Goal: Transaction & Acquisition: Purchase product/service

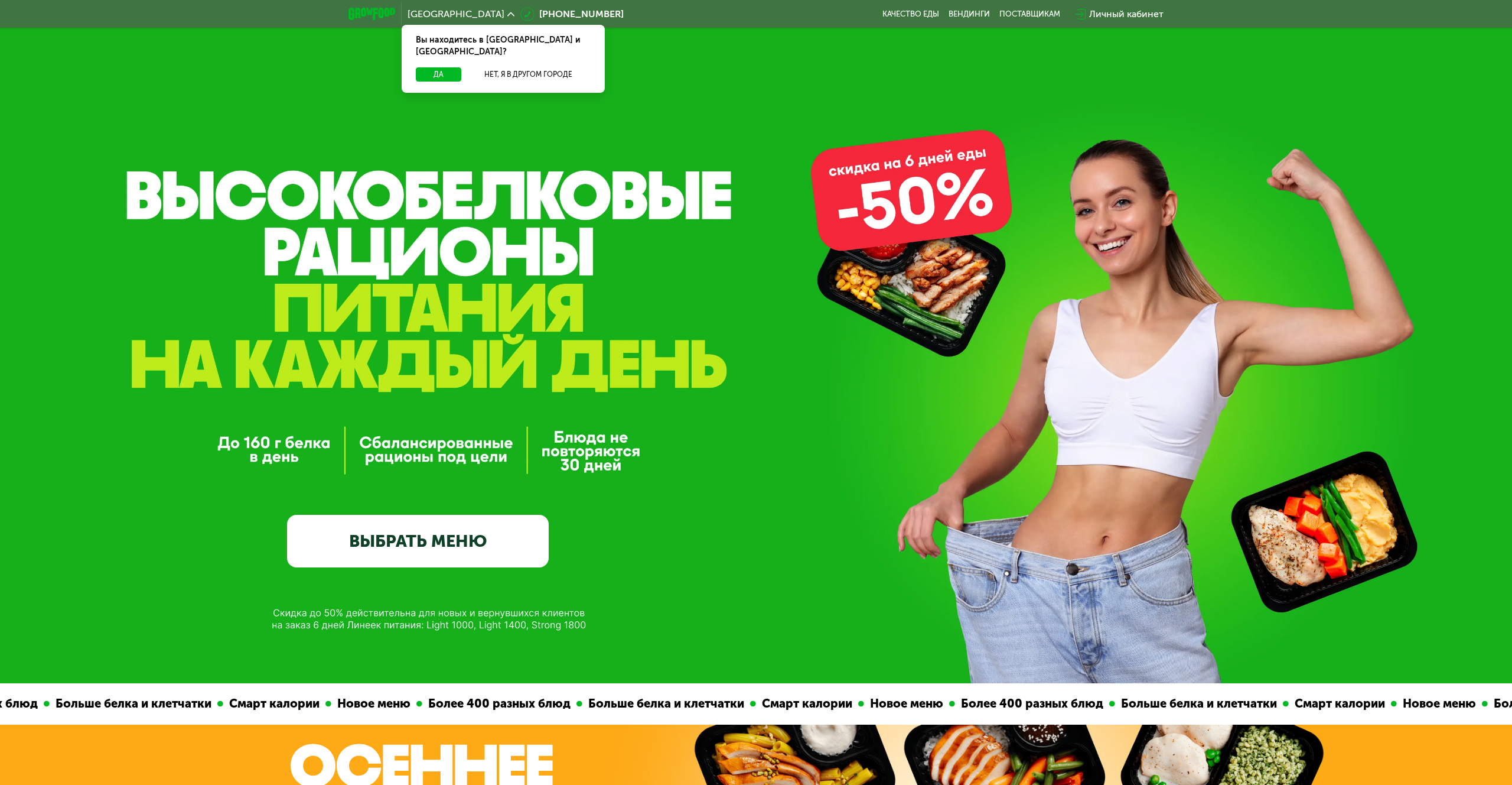
click at [493, 537] on link "ВЫБРАТЬ МЕНЮ" at bounding box center [417, 541] width 262 height 52
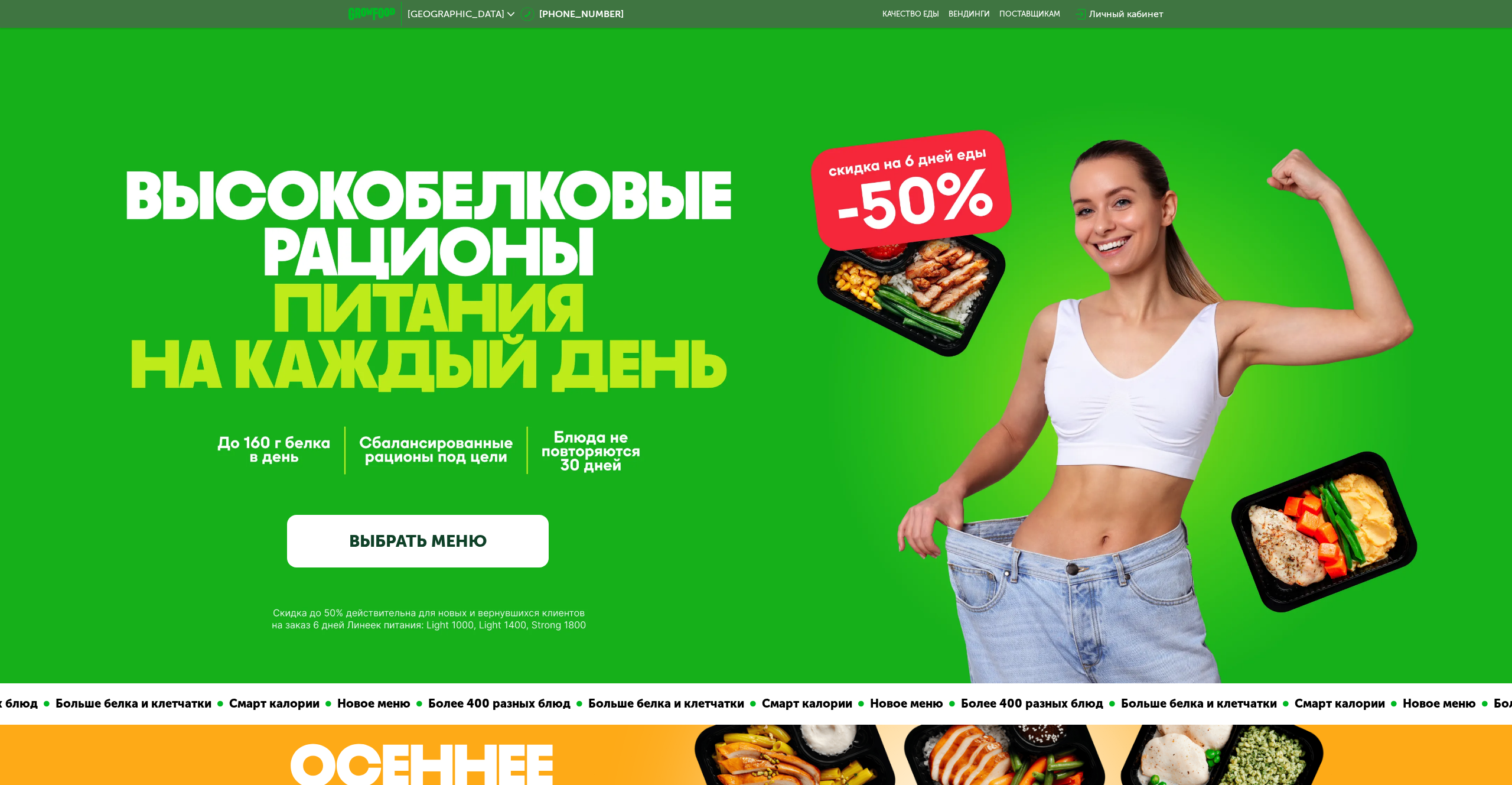
click at [442, 546] on link "ВЫБРАТЬ МЕНЮ" at bounding box center [417, 541] width 262 height 52
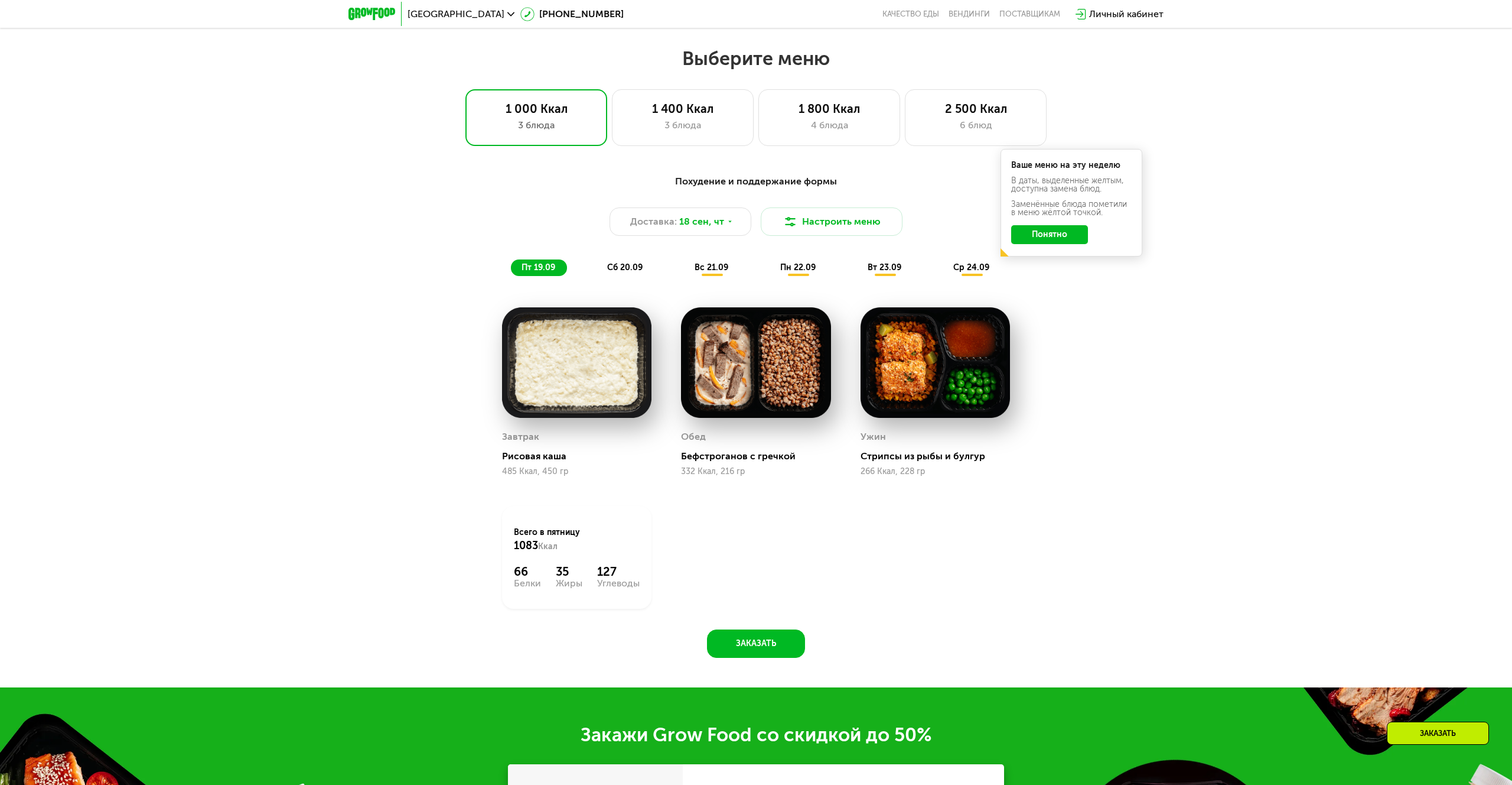
scroll to position [1266, 0]
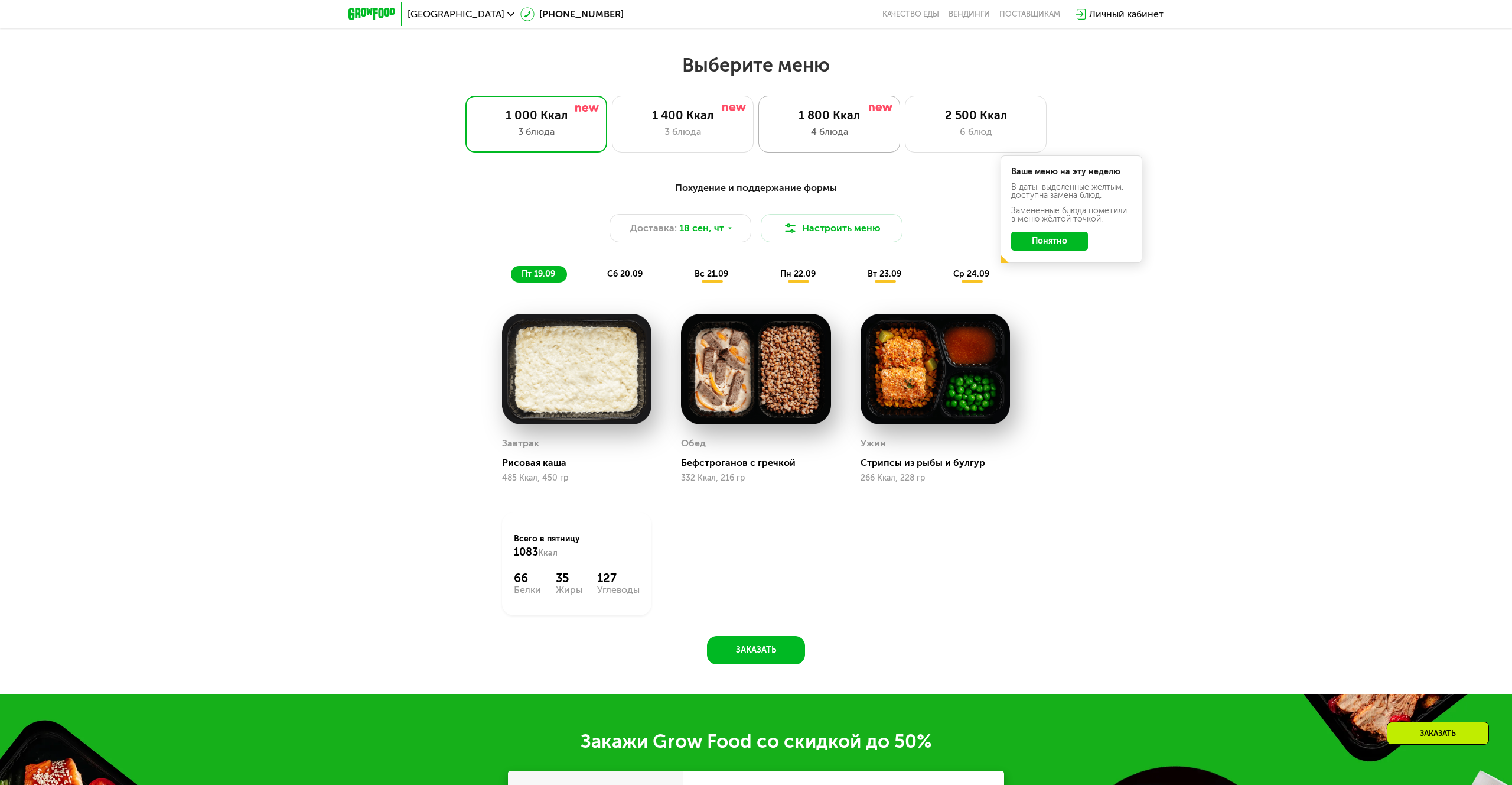
click at [845, 128] on div "4 блюда" at bounding box center [829, 132] width 117 height 14
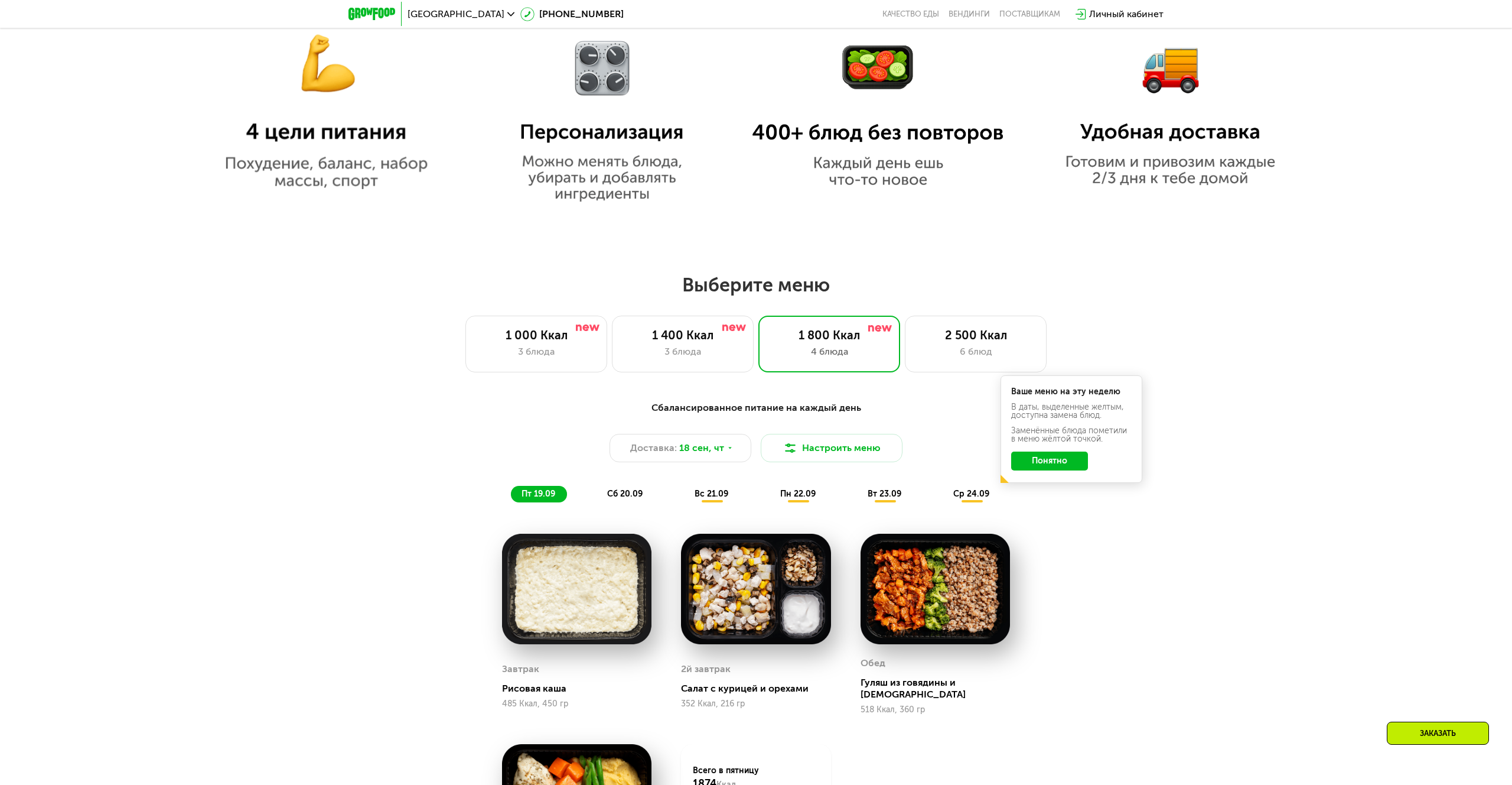
scroll to position [1132, 0]
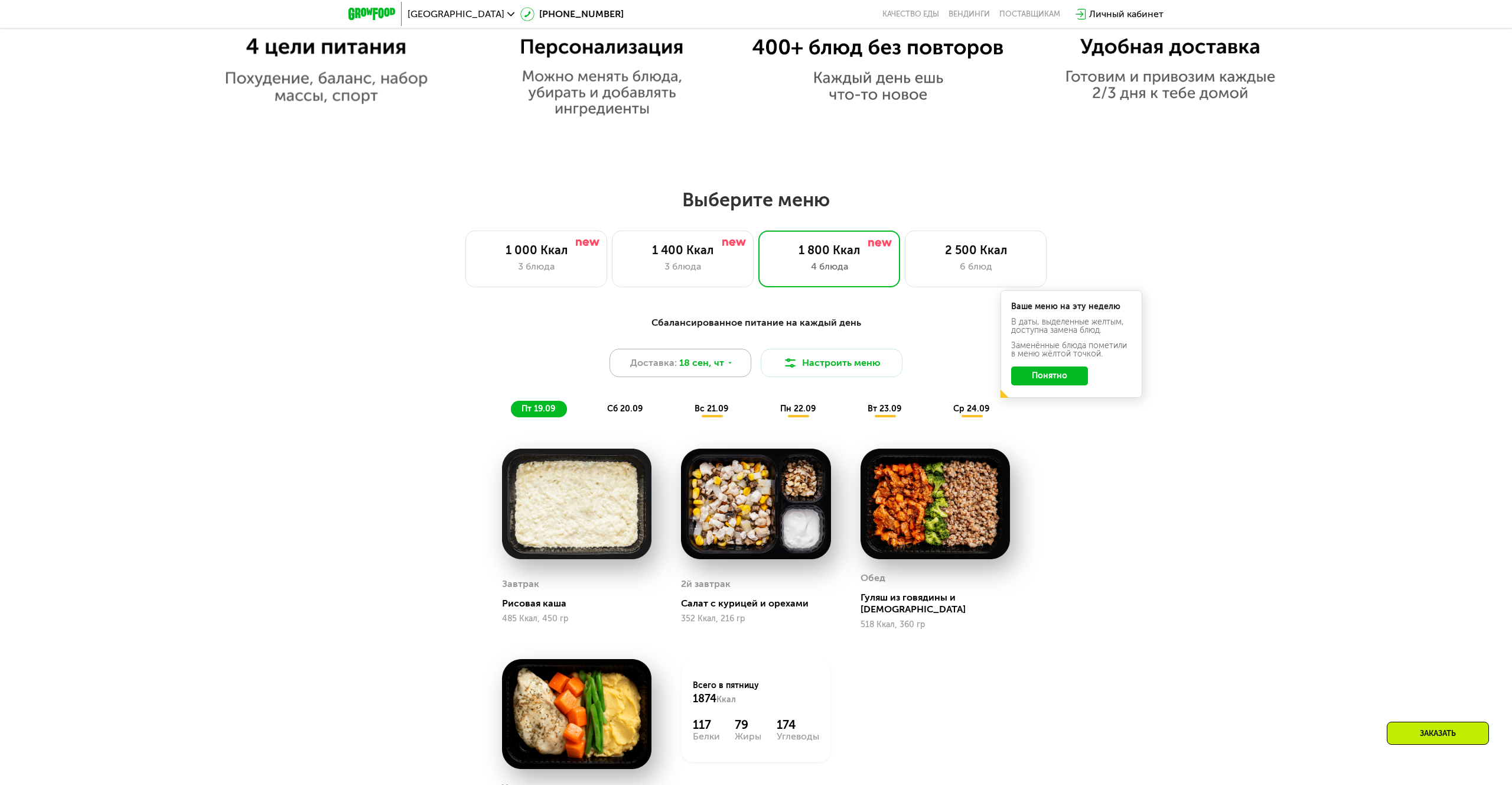
click at [731, 367] on div "Доставка: 18 сен, чт" at bounding box center [680, 363] width 142 height 29
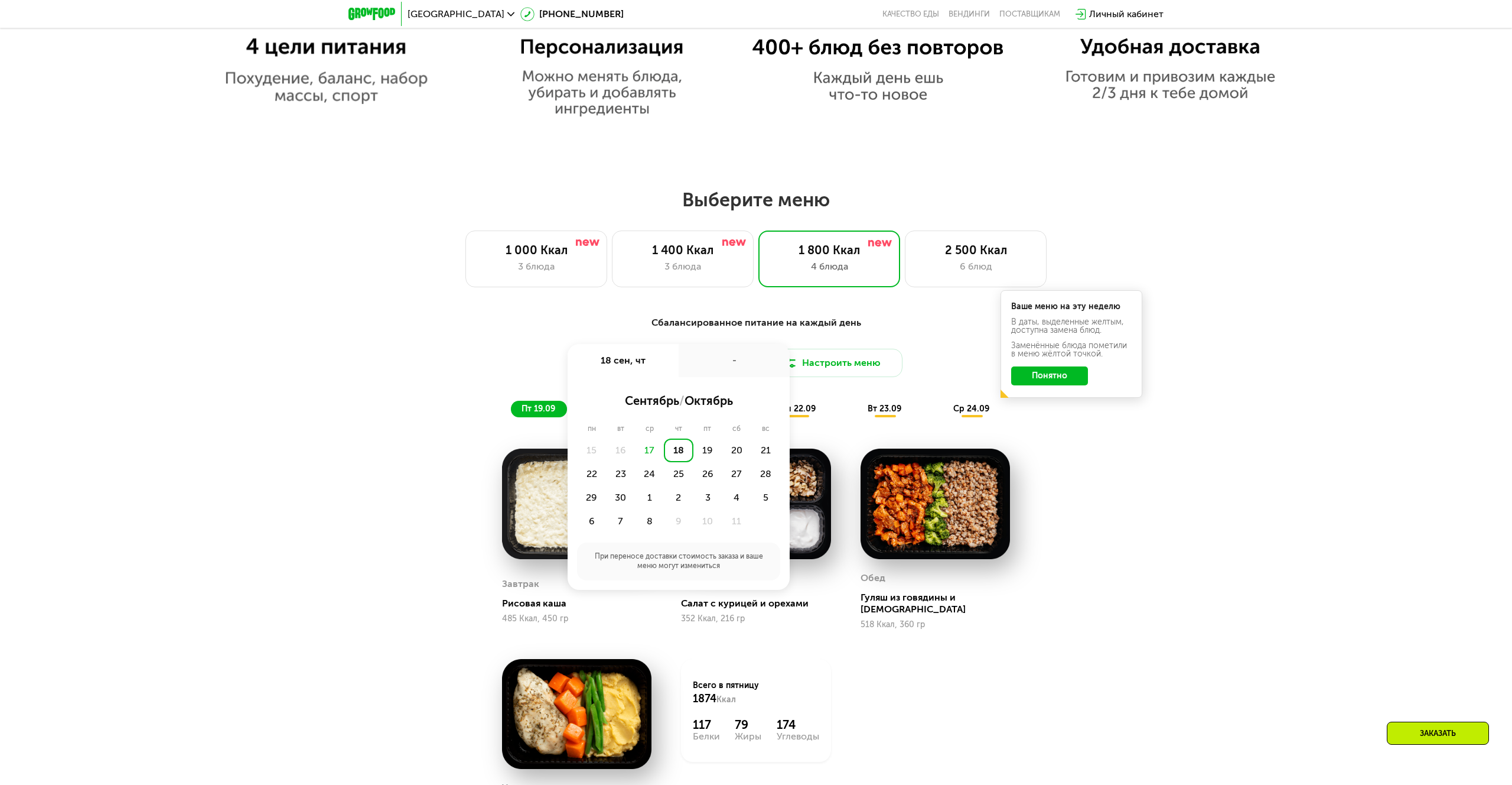
click at [1171, 562] on div "Сбалансированное питание на каждый день Доставка: [DATE] сен, чт - сентябрь / о…" at bounding box center [756, 608] width 1512 height 619
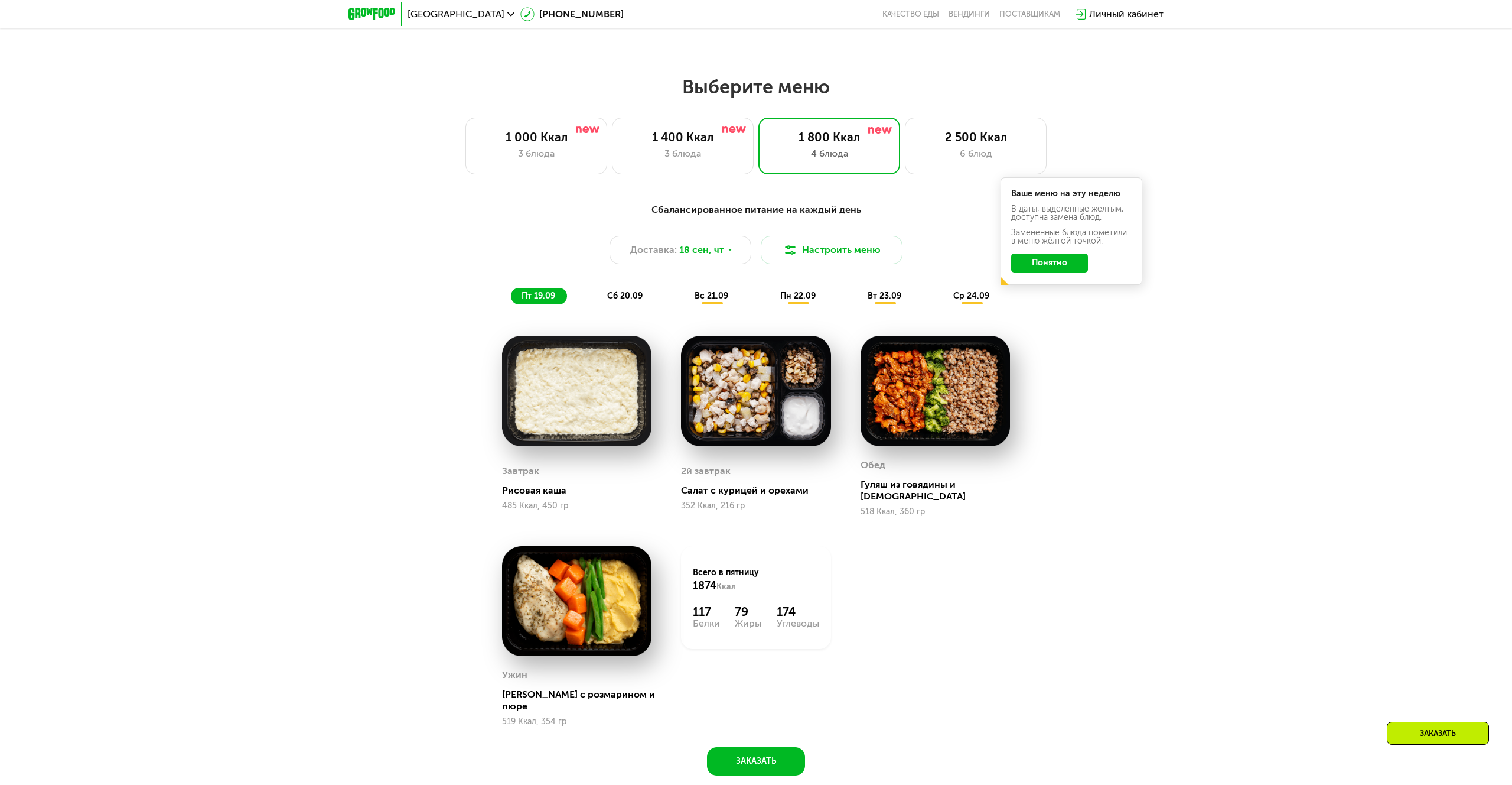
scroll to position [1243, 0]
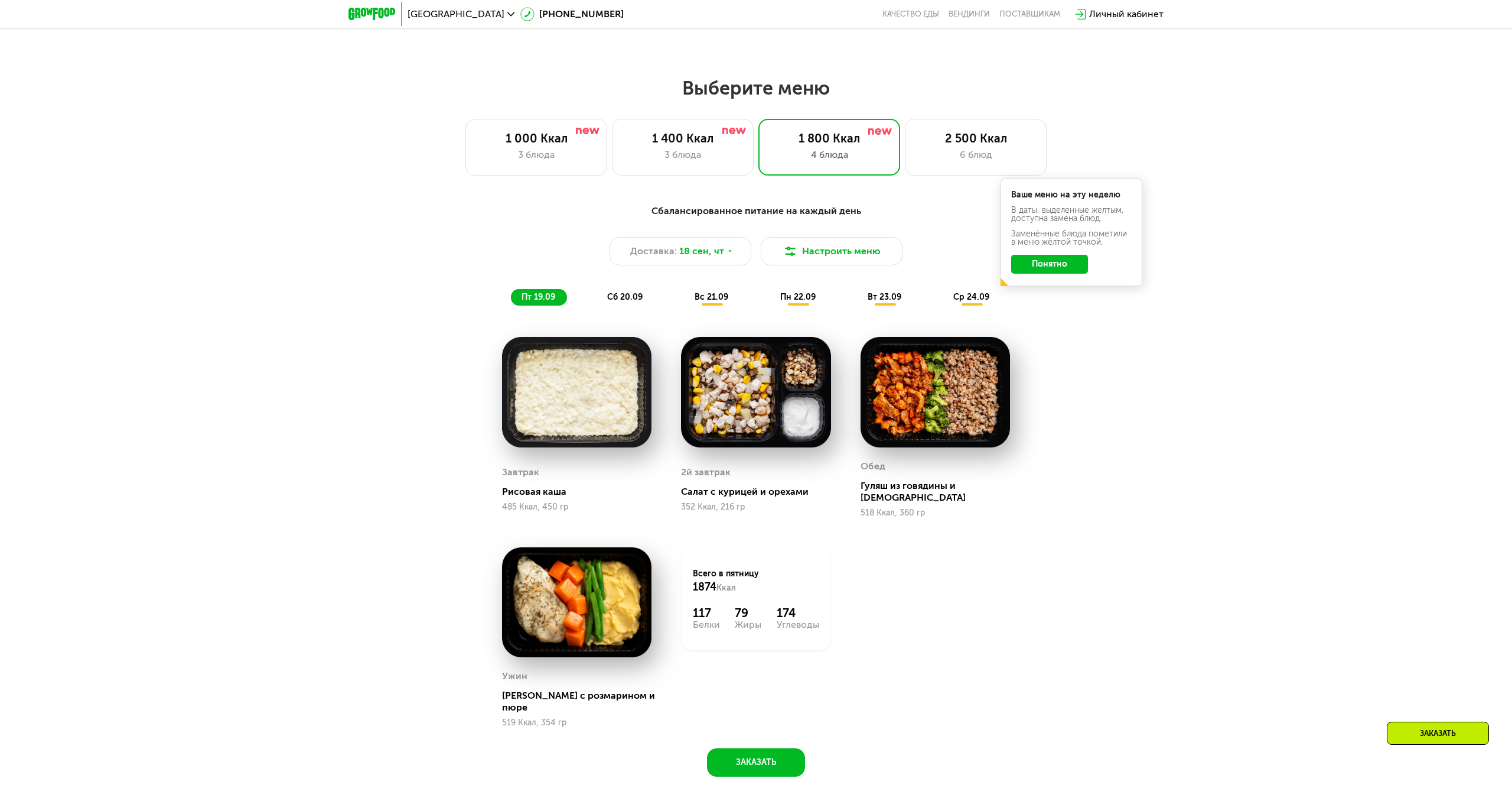
click at [804, 399] on img at bounding box center [756, 392] width 149 height 110
click at [637, 298] on span "сб 20.09" at bounding box center [625, 297] width 36 height 10
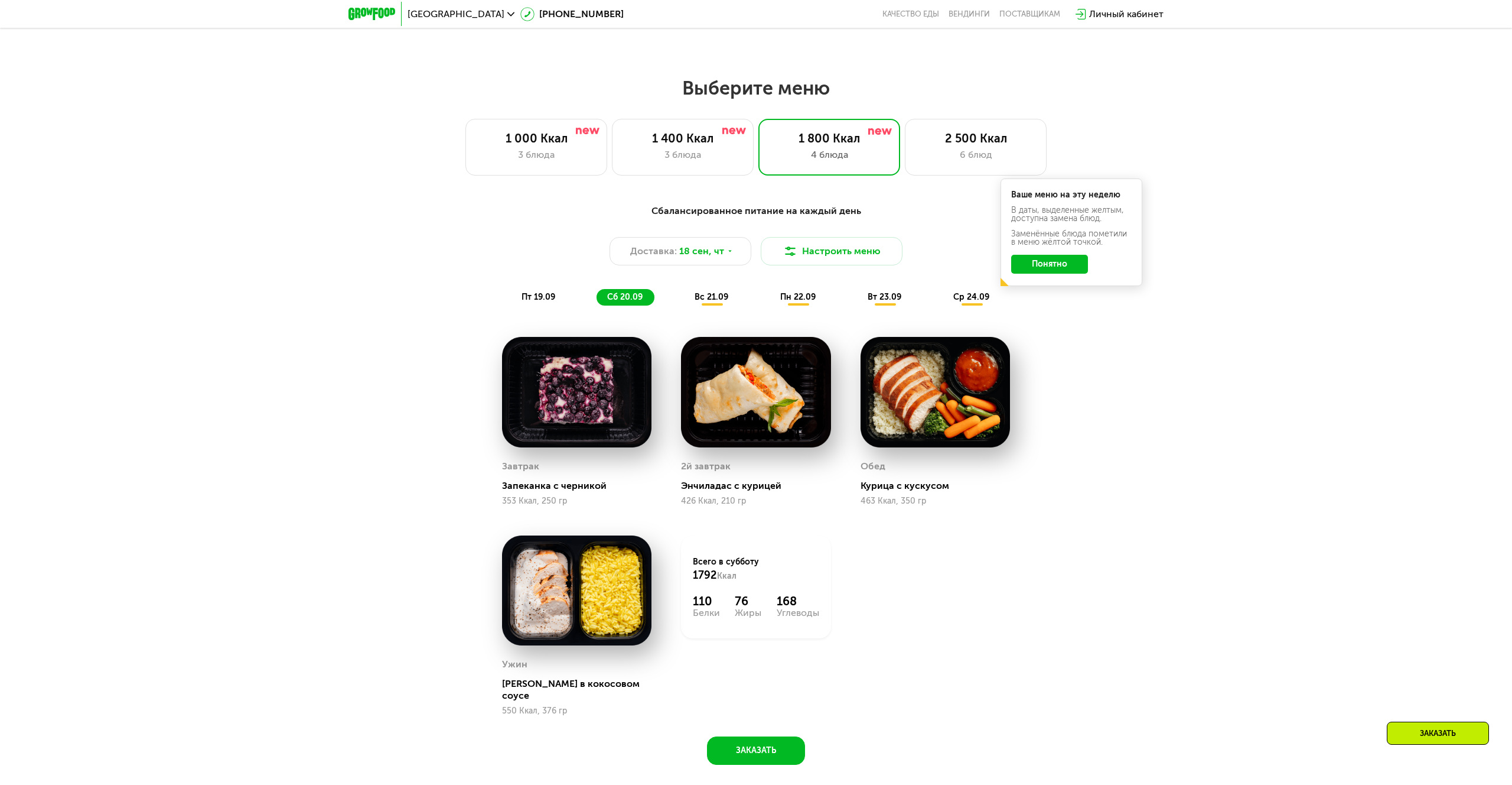
click at [534, 291] on div "пт 19.09" at bounding box center [539, 297] width 56 height 17
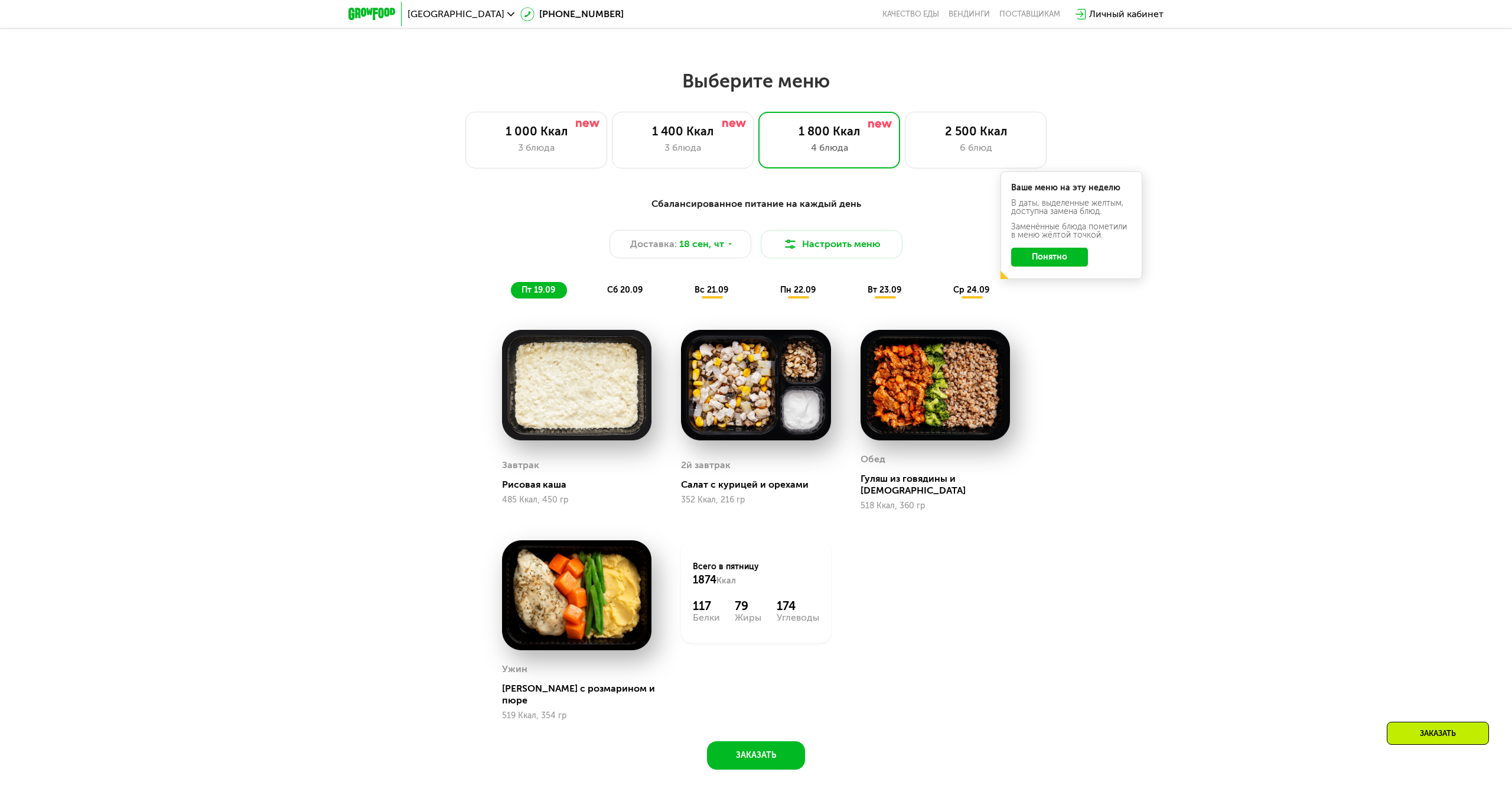
scroll to position [1253, 0]
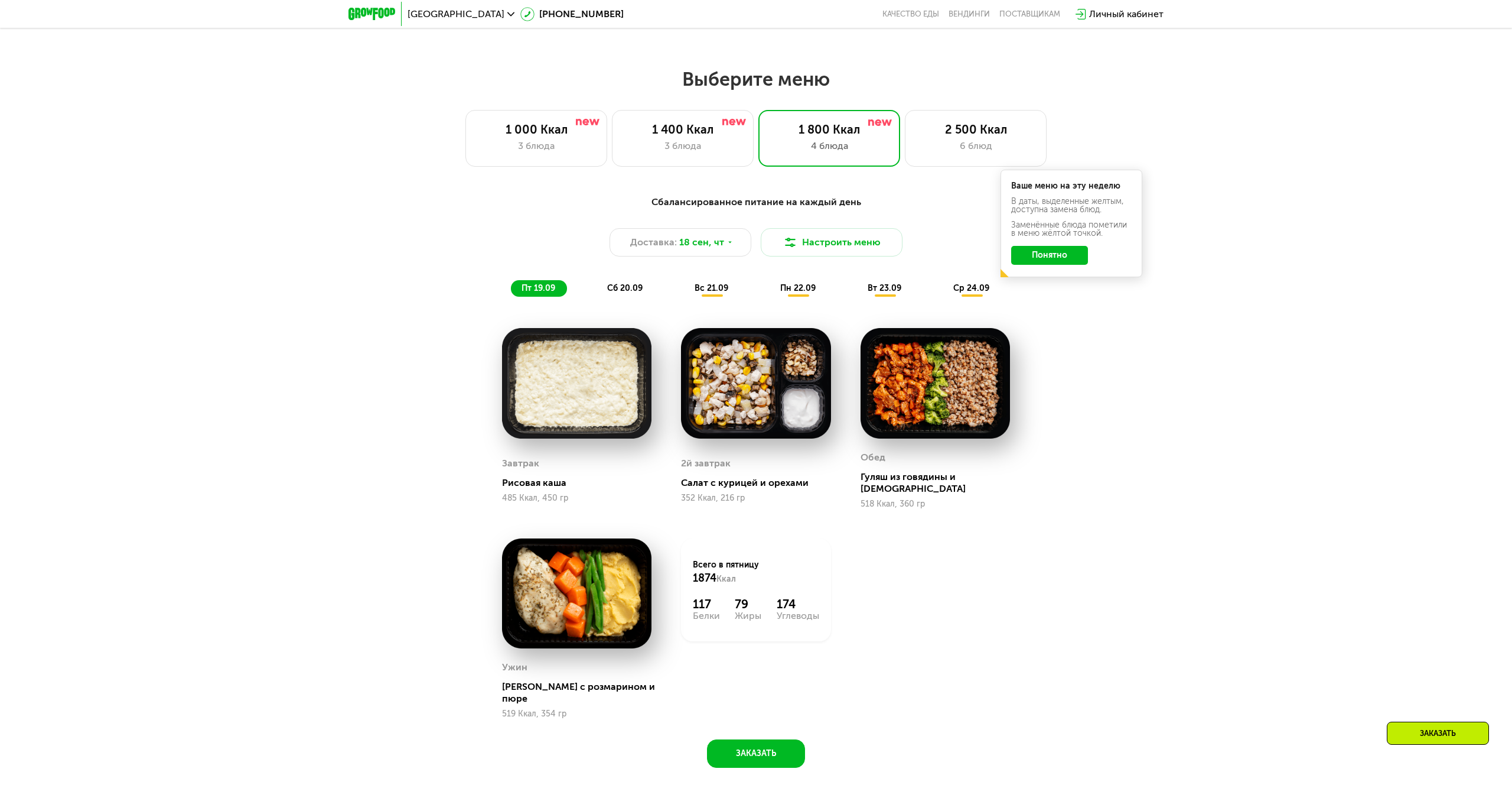
click at [629, 289] on span "сб 20.09" at bounding box center [625, 288] width 36 height 10
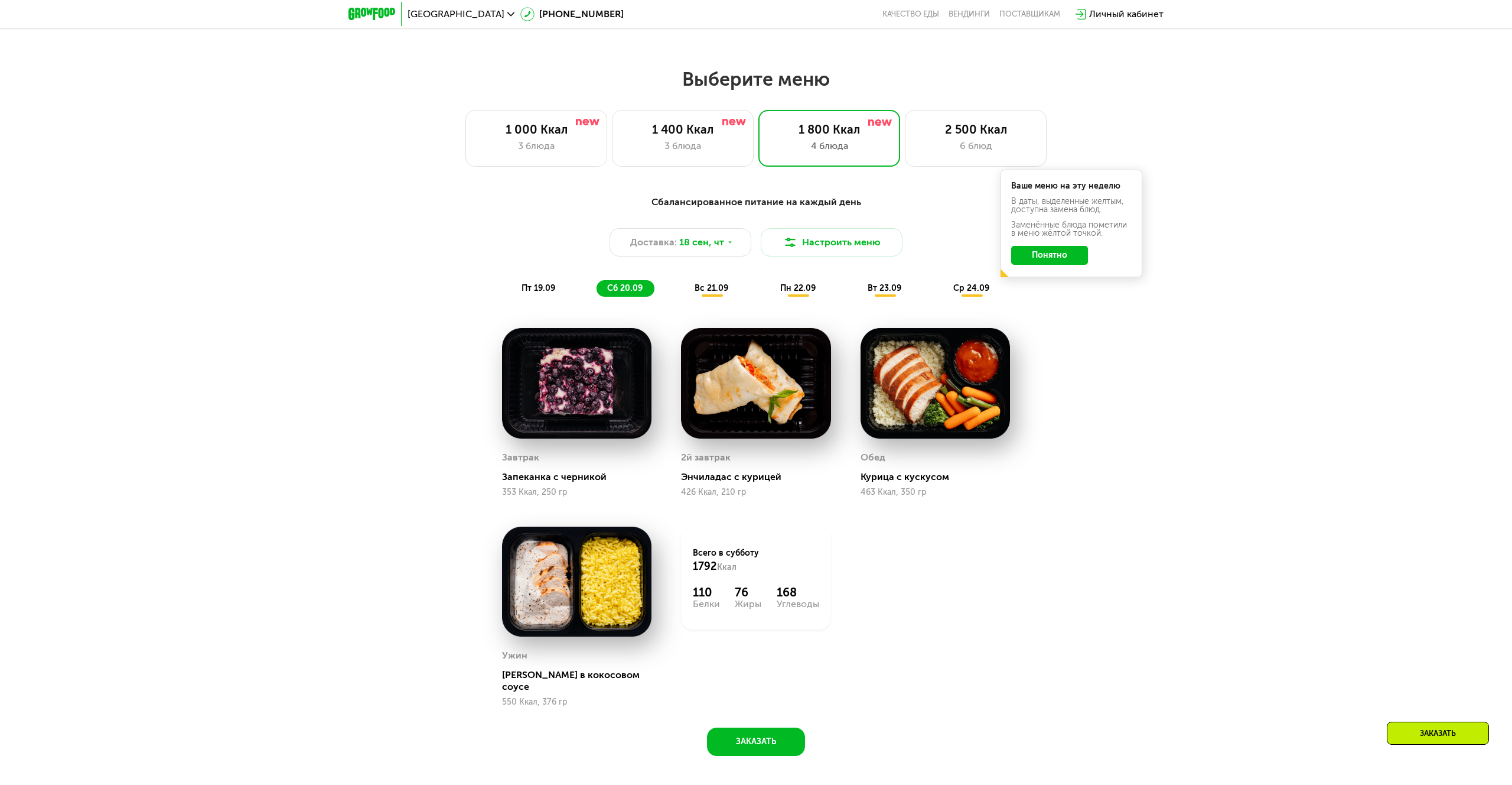
click at [715, 295] on div "вс 21.09" at bounding box center [711, 288] width 56 height 17
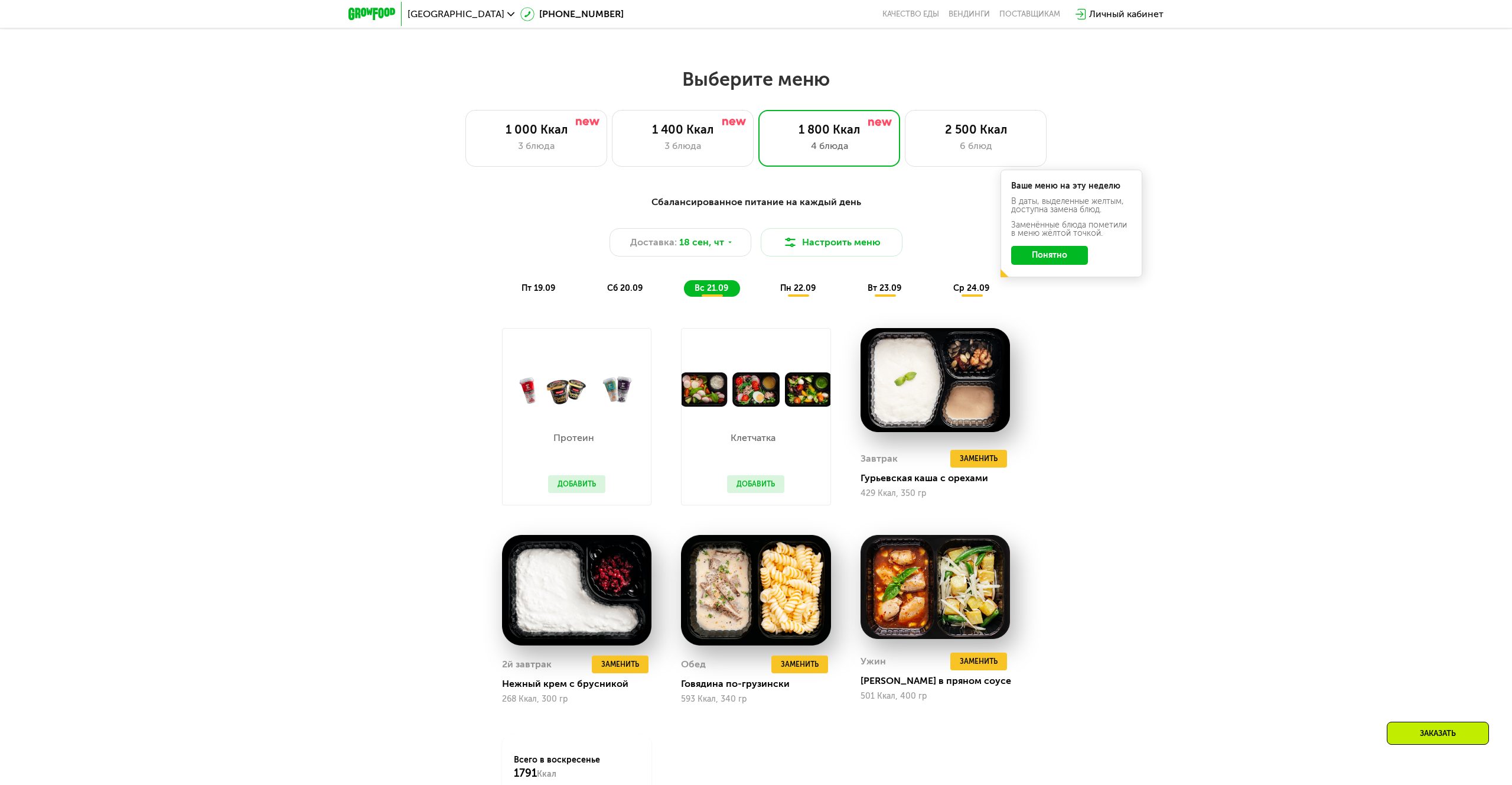
click at [810, 300] on div "Сбалансированное питание на каждый день Доставка: [DATE] Настроить меню пт 19.0…" at bounding box center [756, 246] width 714 height 116
click at [805, 289] on span "пн 22.09" at bounding box center [798, 288] width 36 height 10
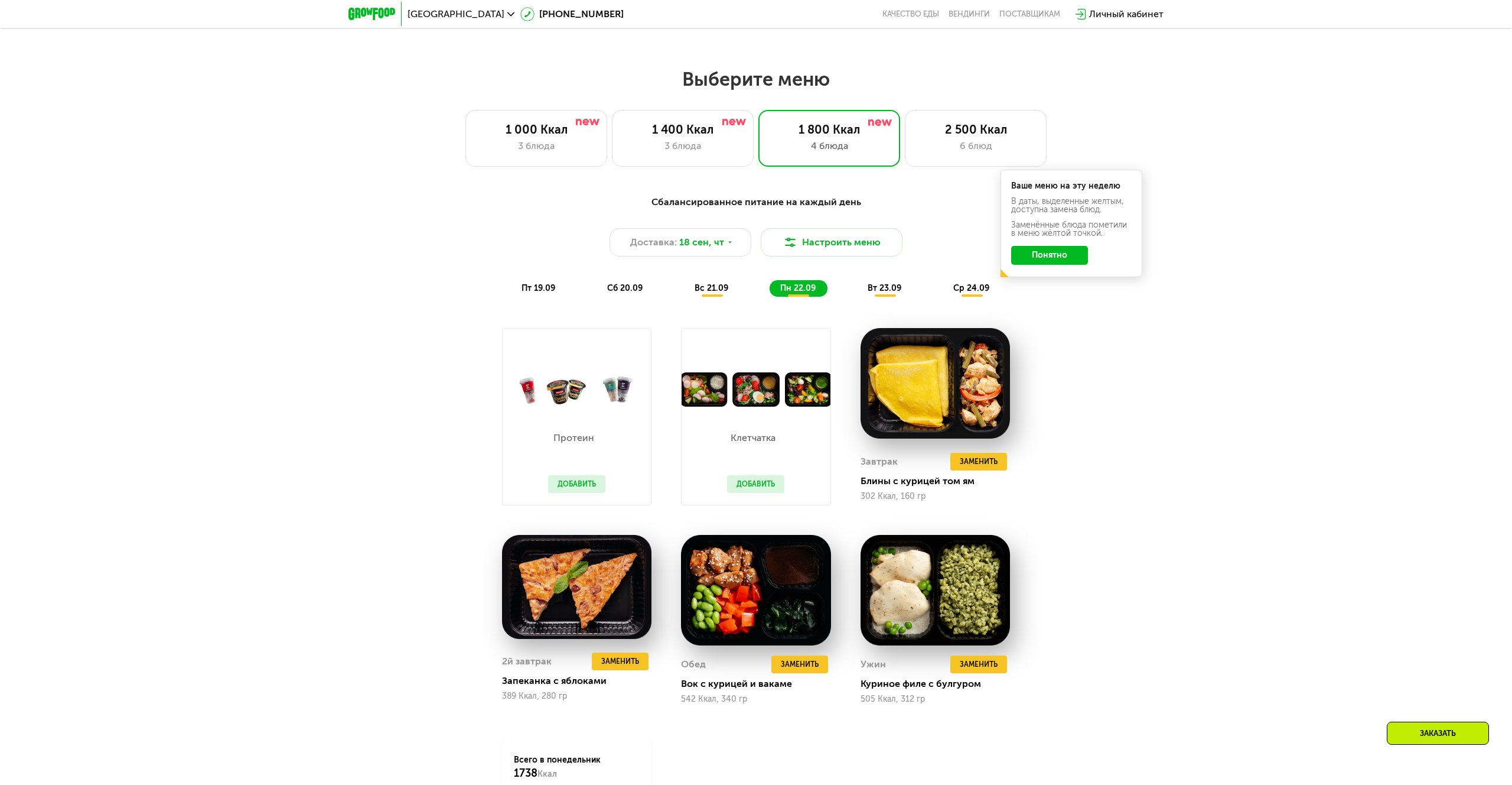
click at [872, 288] on span "вт 23.09" at bounding box center [885, 288] width 33 height 10
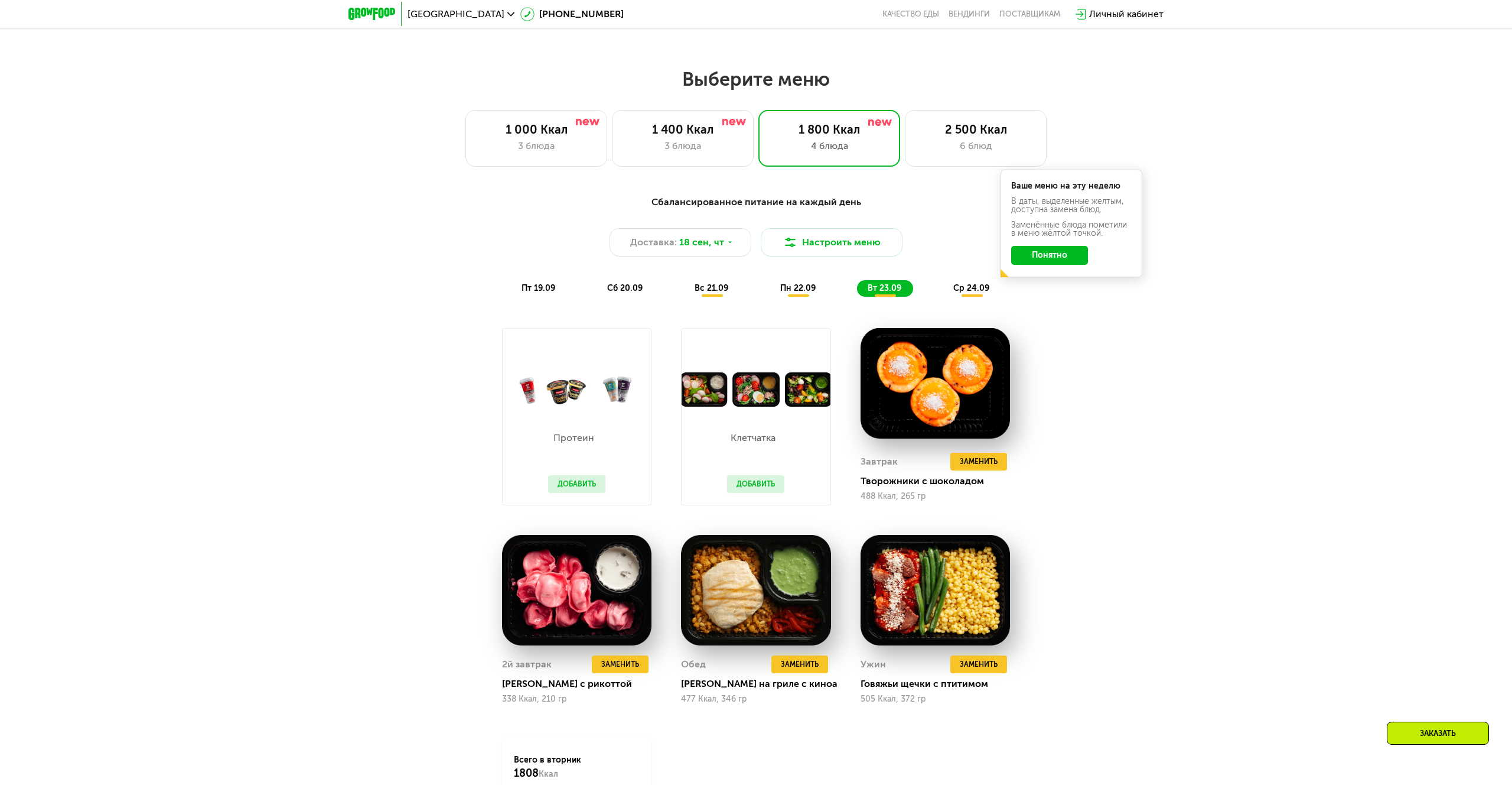
click at [969, 279] on div "Сбалансированное питание на каждый день Доставка: 18 сен, чт Настроить меню пт …" at bounding box center [756, 246] width 700 height 103
click at [969, 280] on div "ср 24.09" at bounding box center [972, 288] width 59 height 17
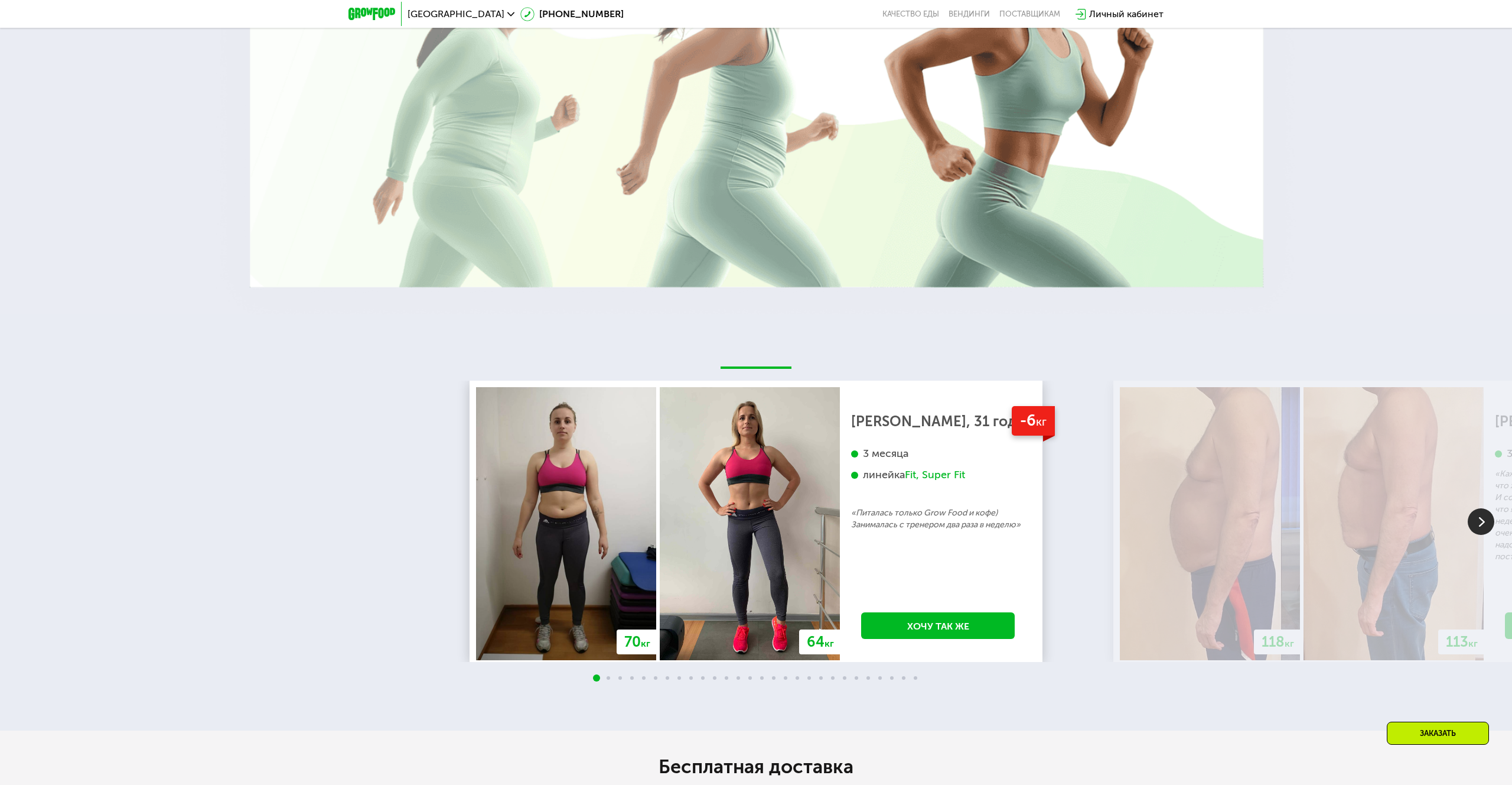
scroll to position [3027, 0]
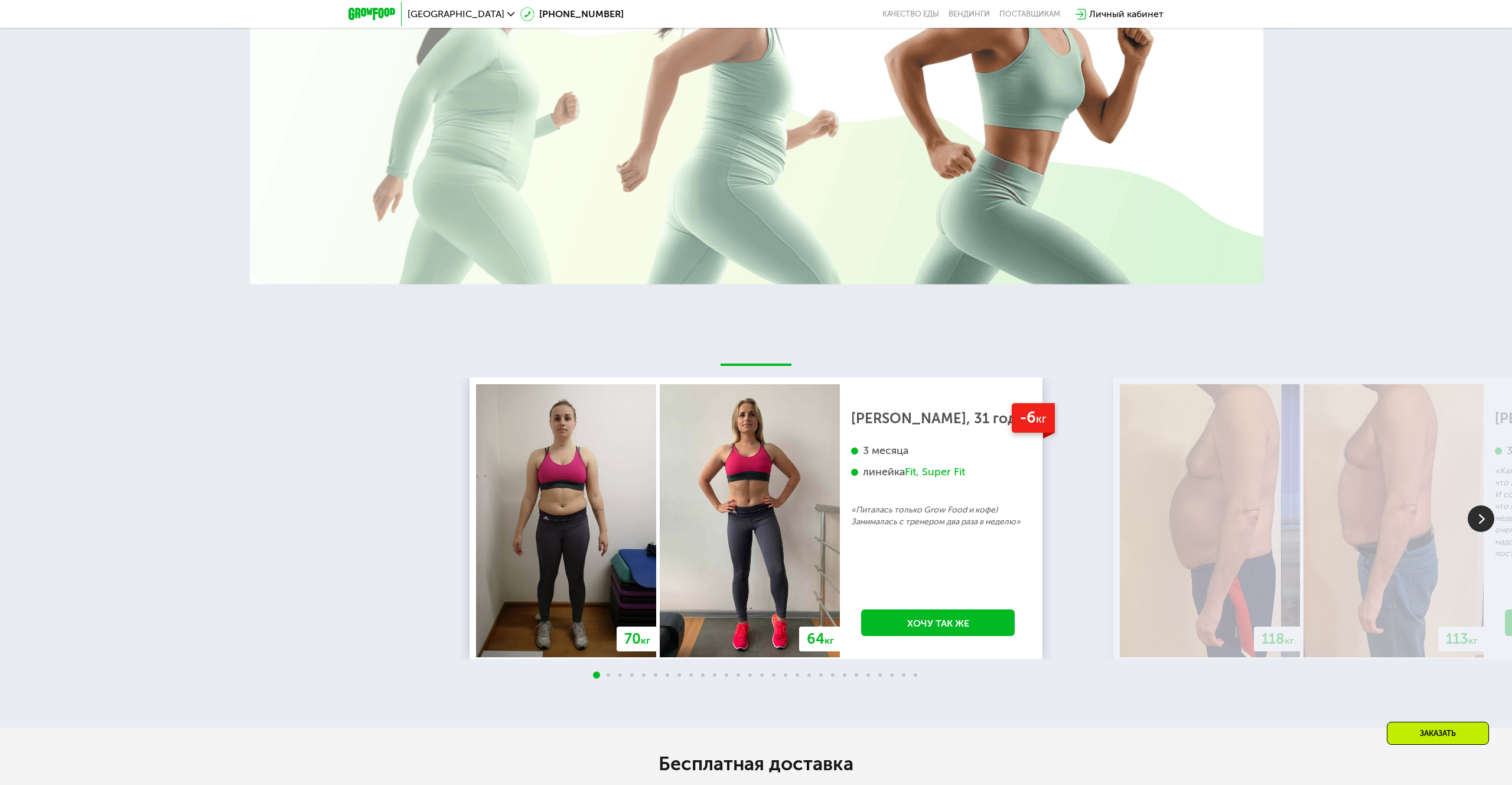
click at [1483, 512] on img at bounding box center [1480, 518] width 26 height 26
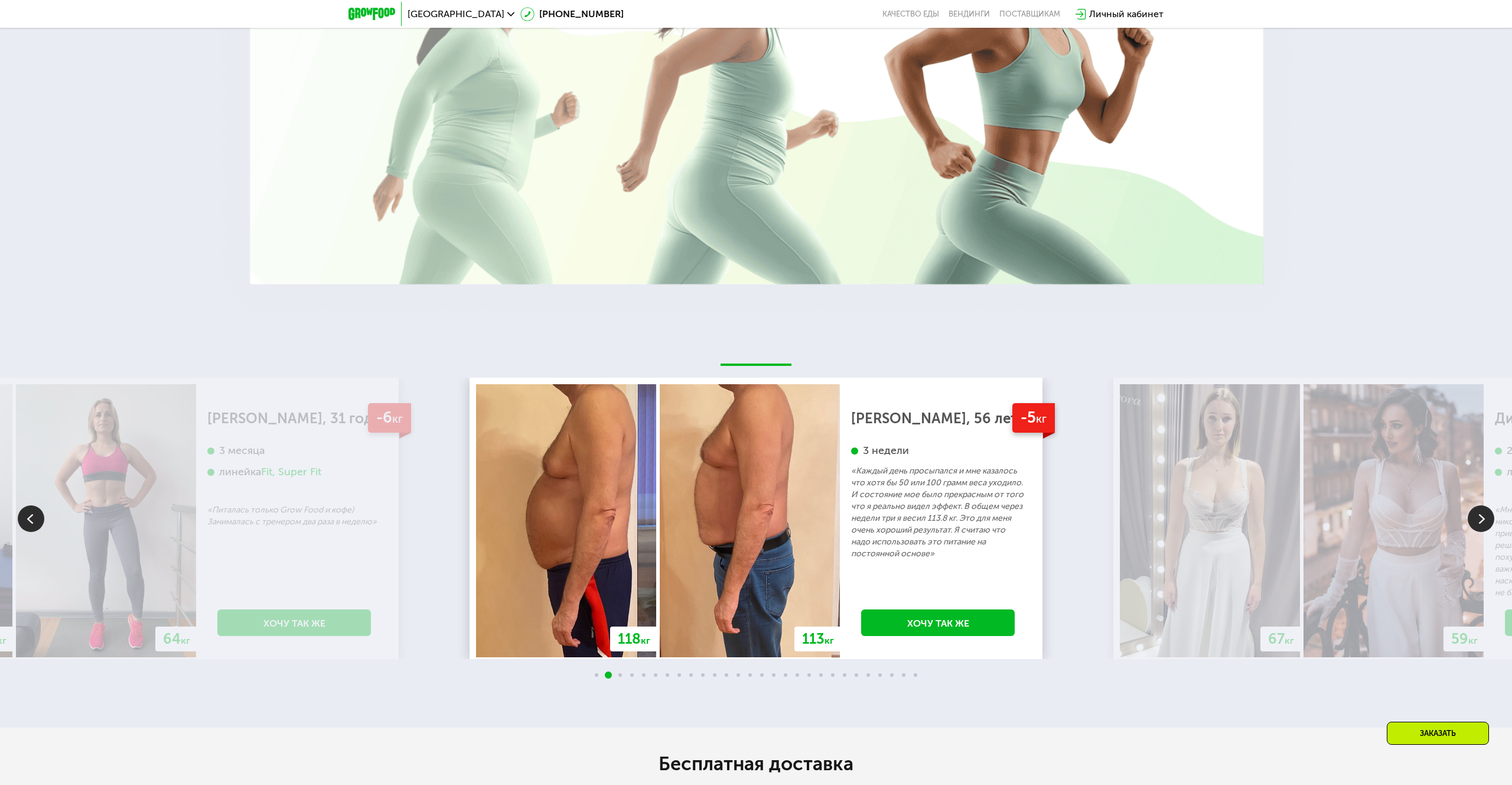
click at [1483, 512] on img at bounding box center [1480, 518] width 26 height 26
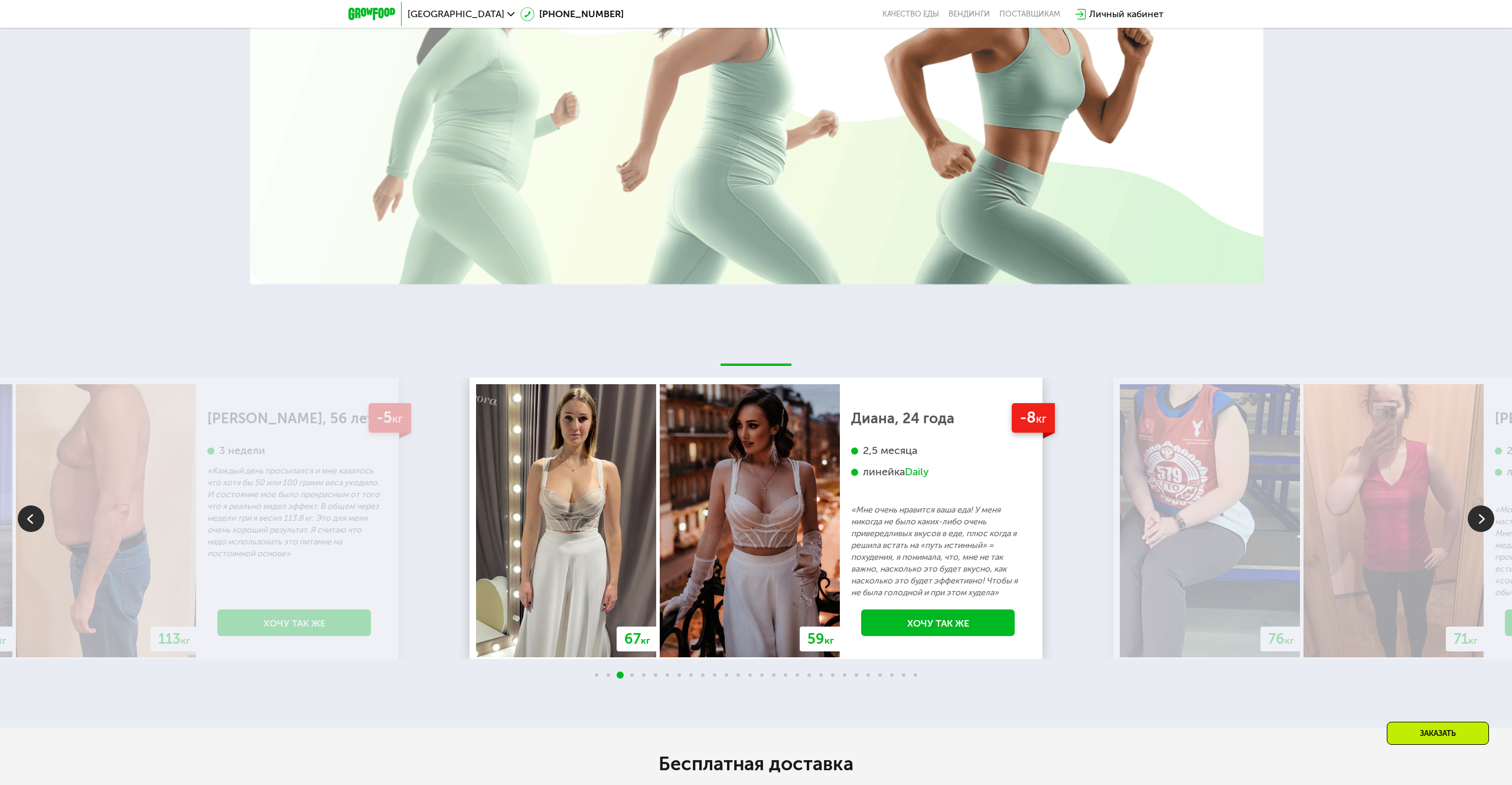
click at [1483, 512] on img at bounding box center [1480, 518] width 26 height 26
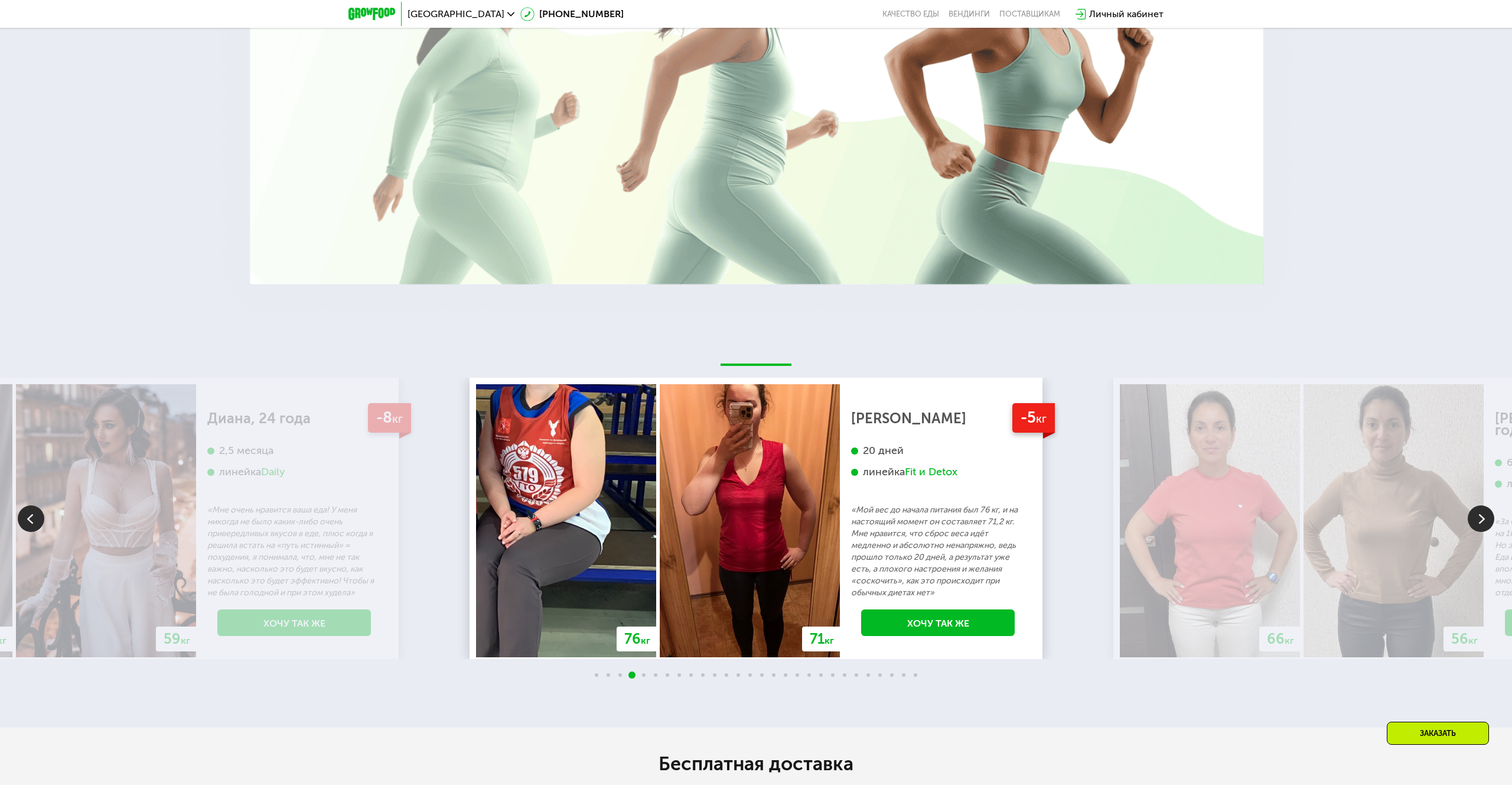
click at [1483, 512] on img at bounding box center [1480, 518] width 26 height 26
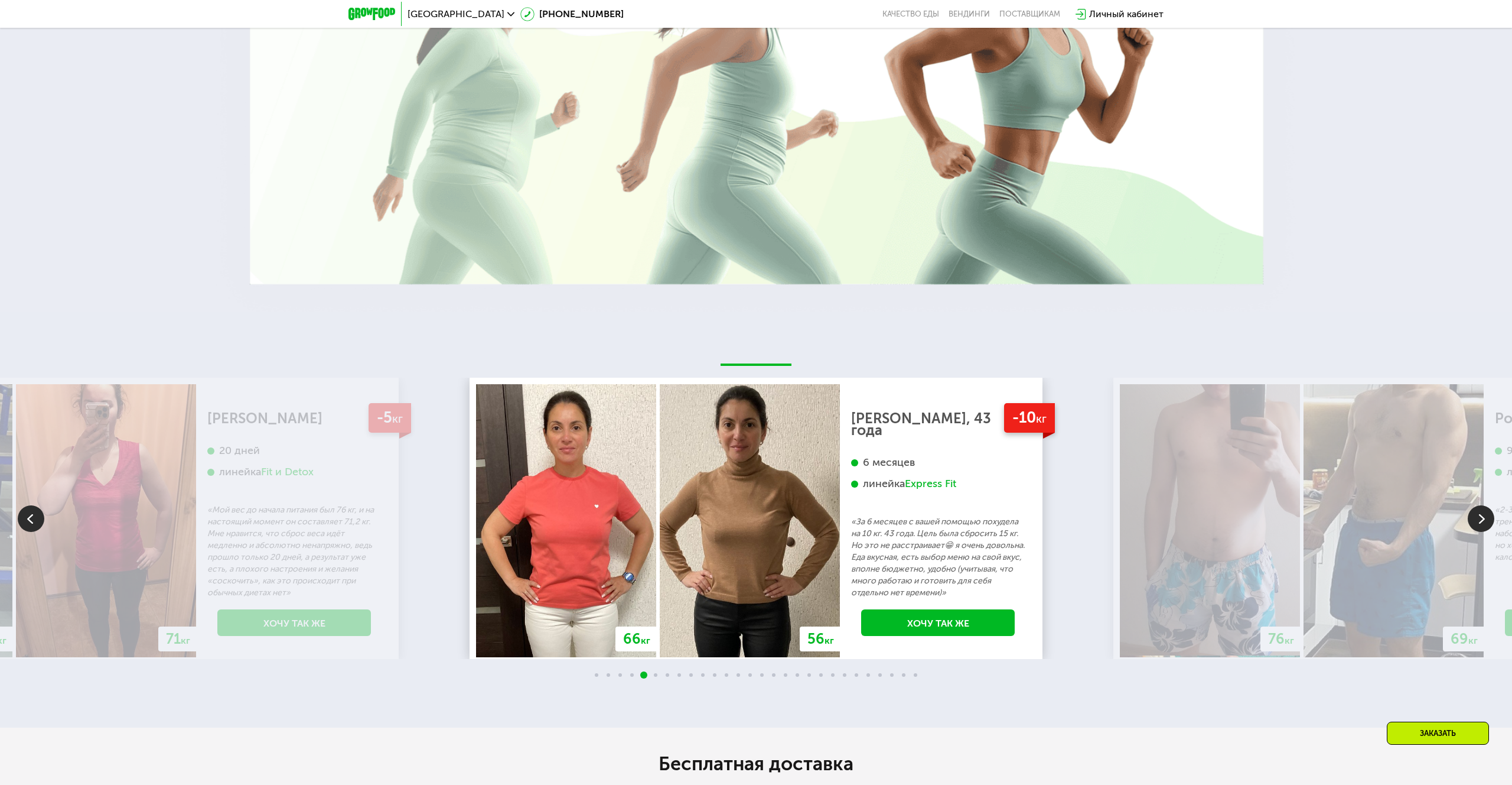
click at [1483, 512] on img at bounding box center [1480, 518] width 26 height 26
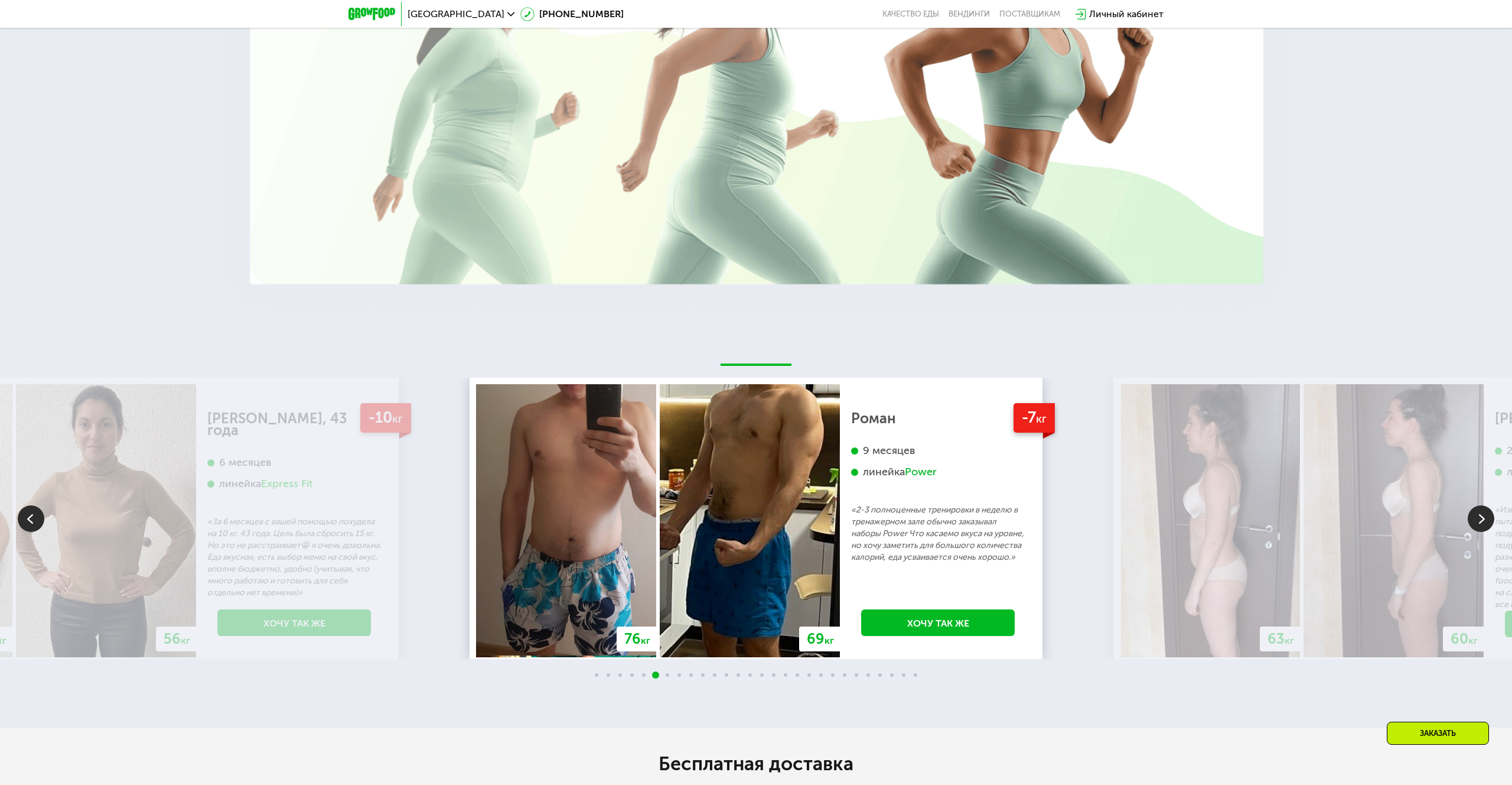
click at [1483, 512] on img at bounding box center [1480, 518] width 26 height 26
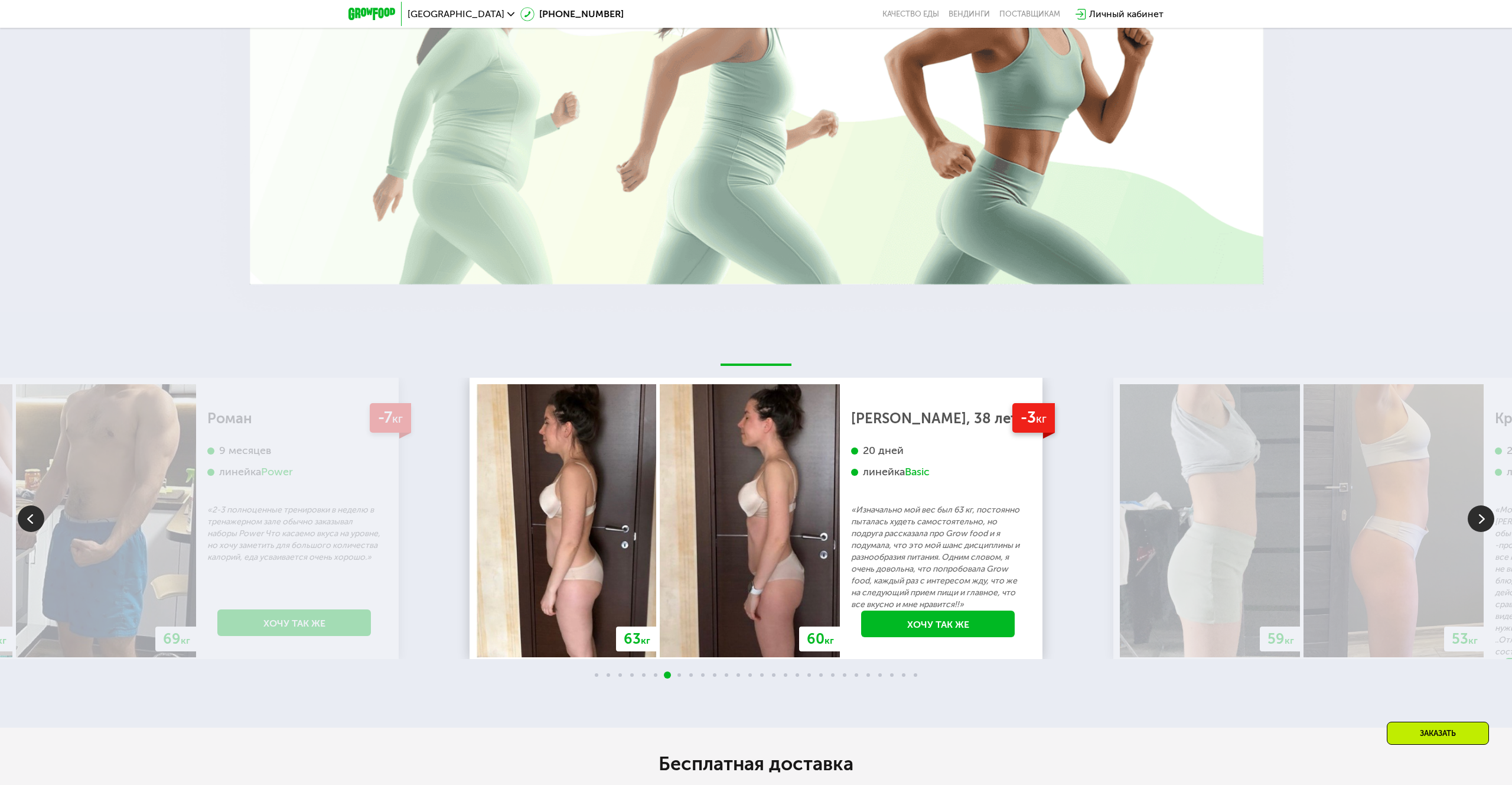
click at [1483, 512] on img at bounding box center [1480, 518] width 26 height 26
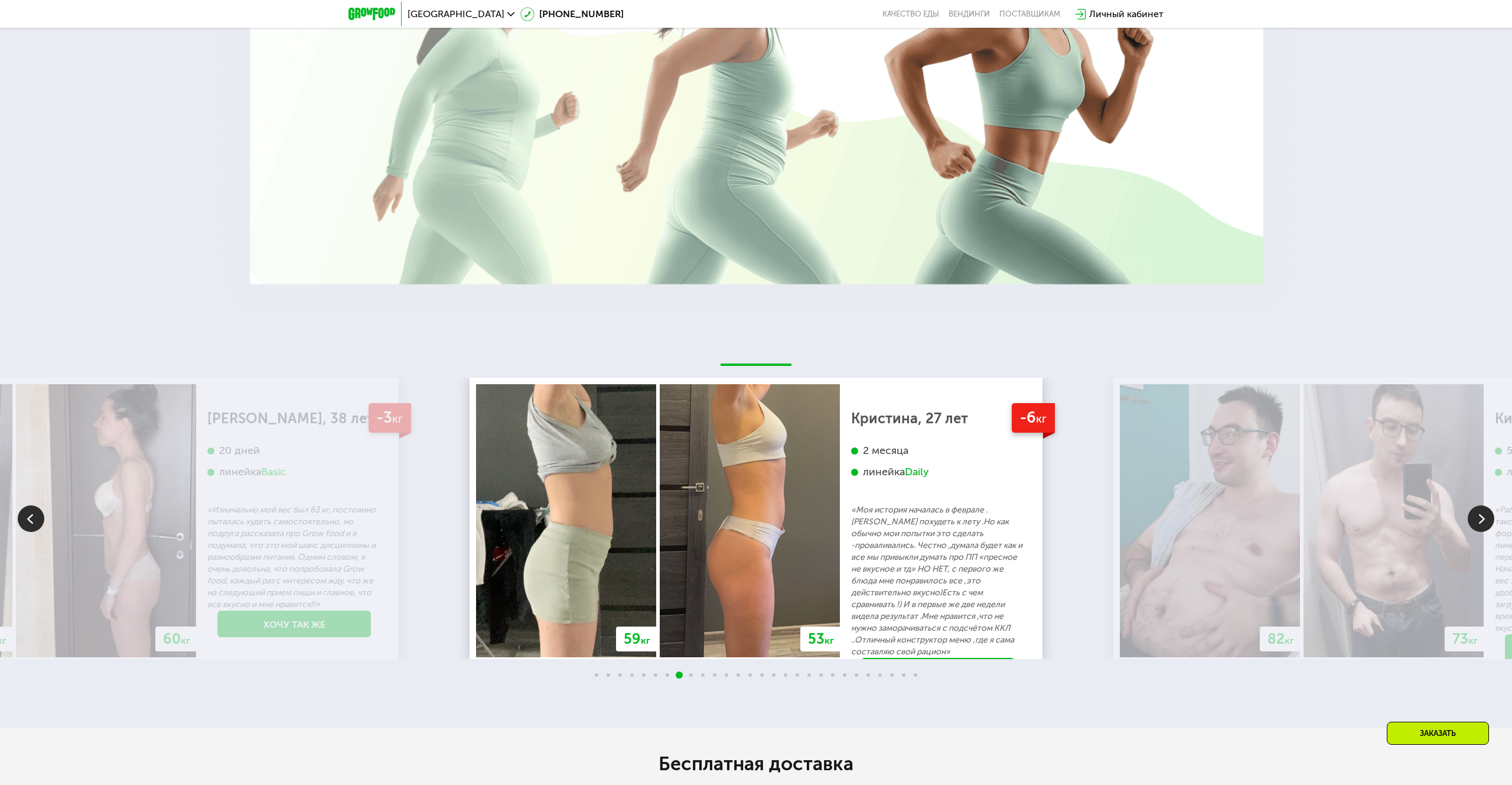
click at [1483, 512] on img at bounding box center [1480, 518] width 26 height 26
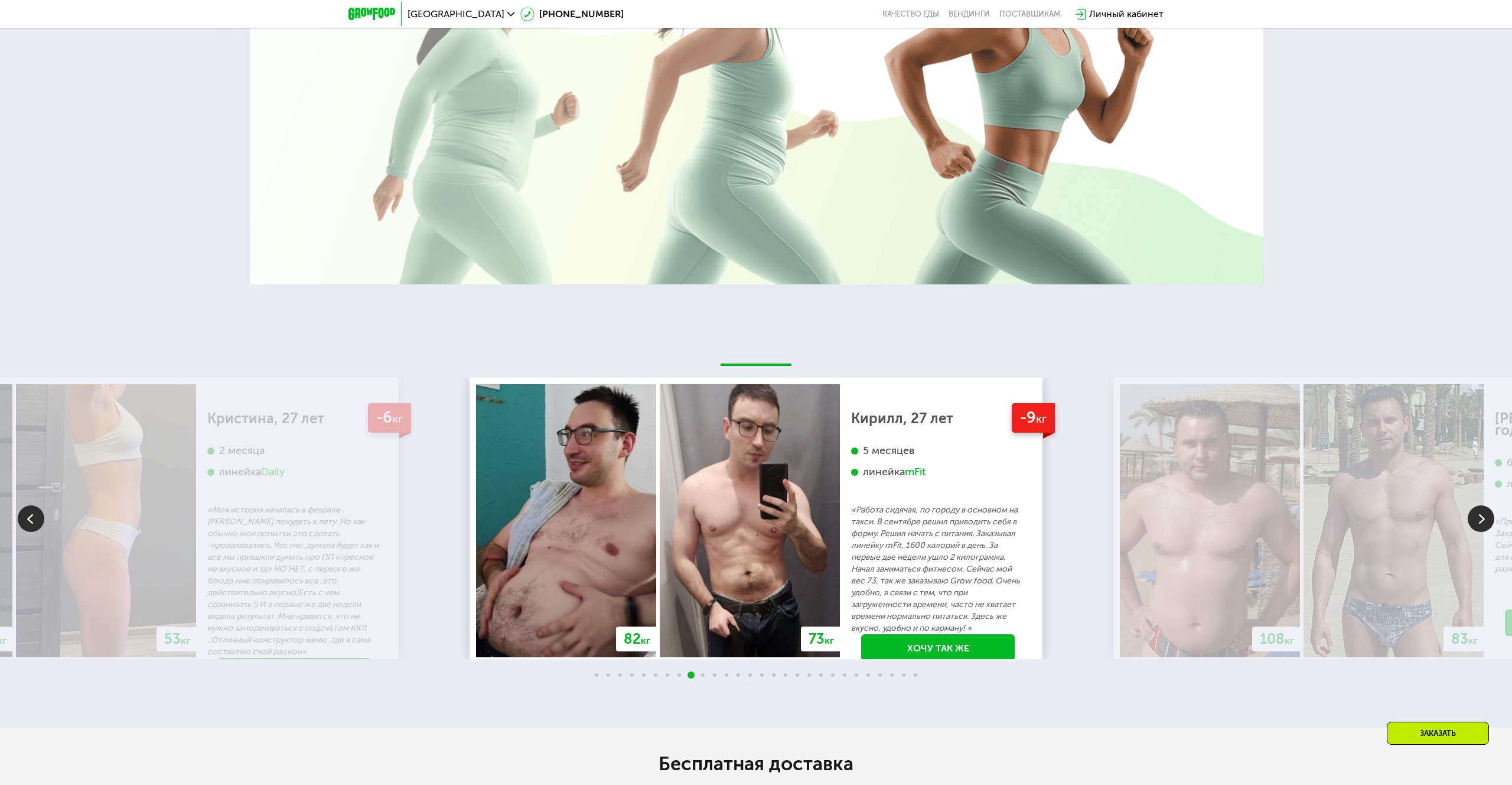
click at [1483, 512] on img at bounding box center [1480, 518] width 26 height 26
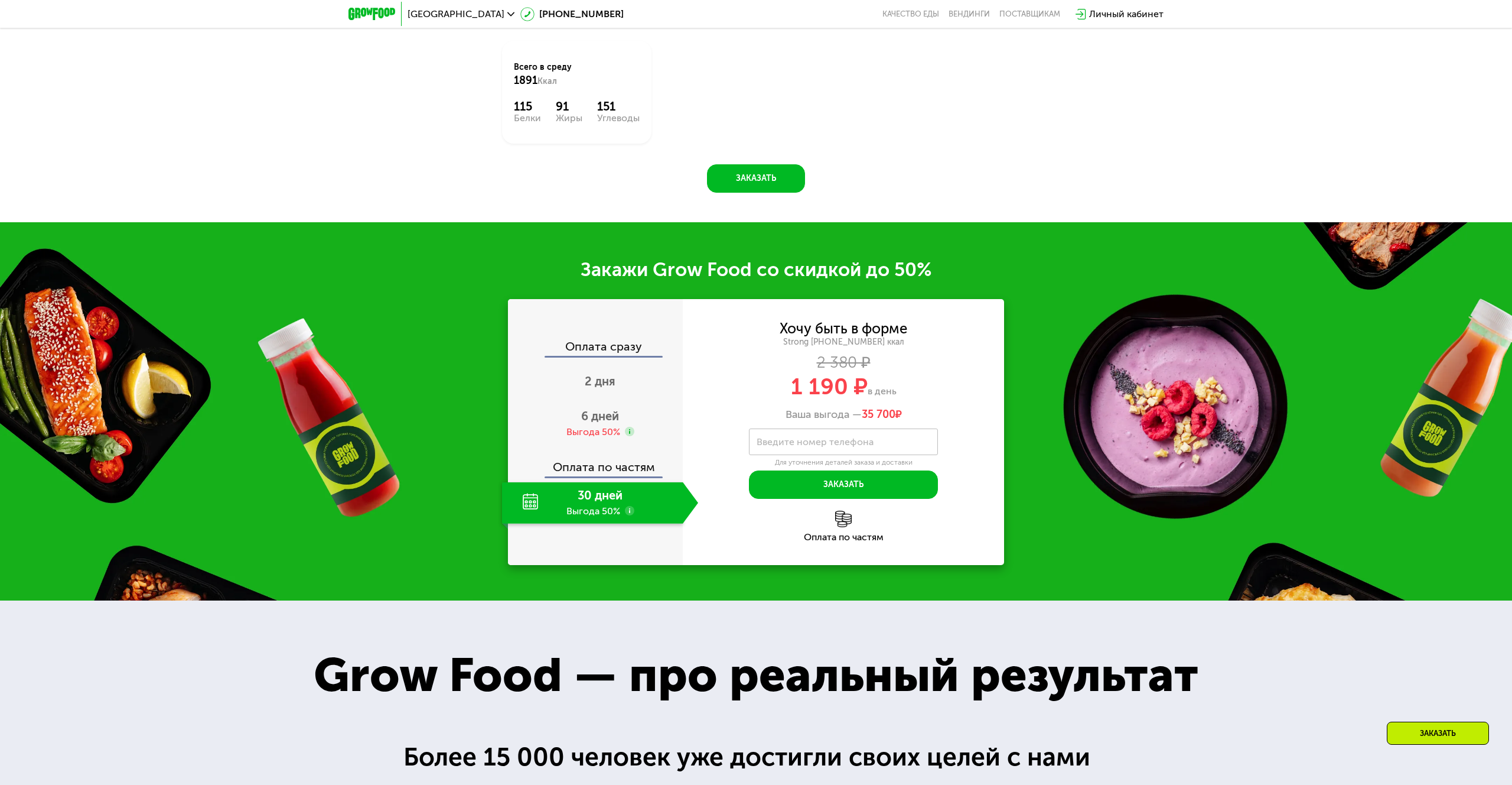
scroll to position [1755, 0]
